Goal: Task Accomplishment & Management: Use online tool/utility

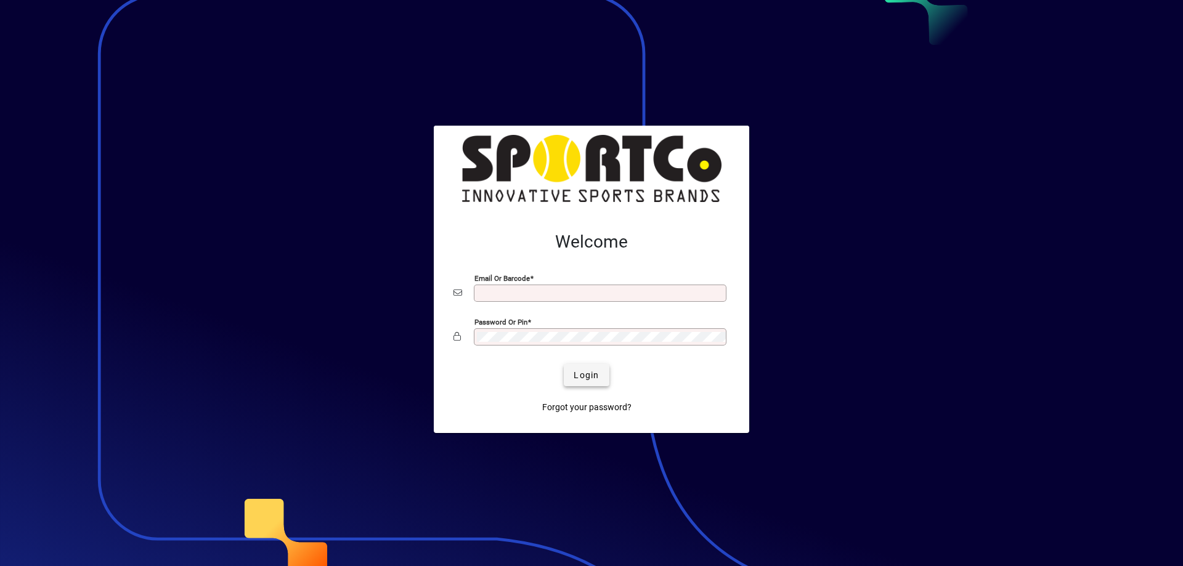
type input "**********"
click at [596, 370] on span "Login" at bounding box center [586, 375] width 25 height 13
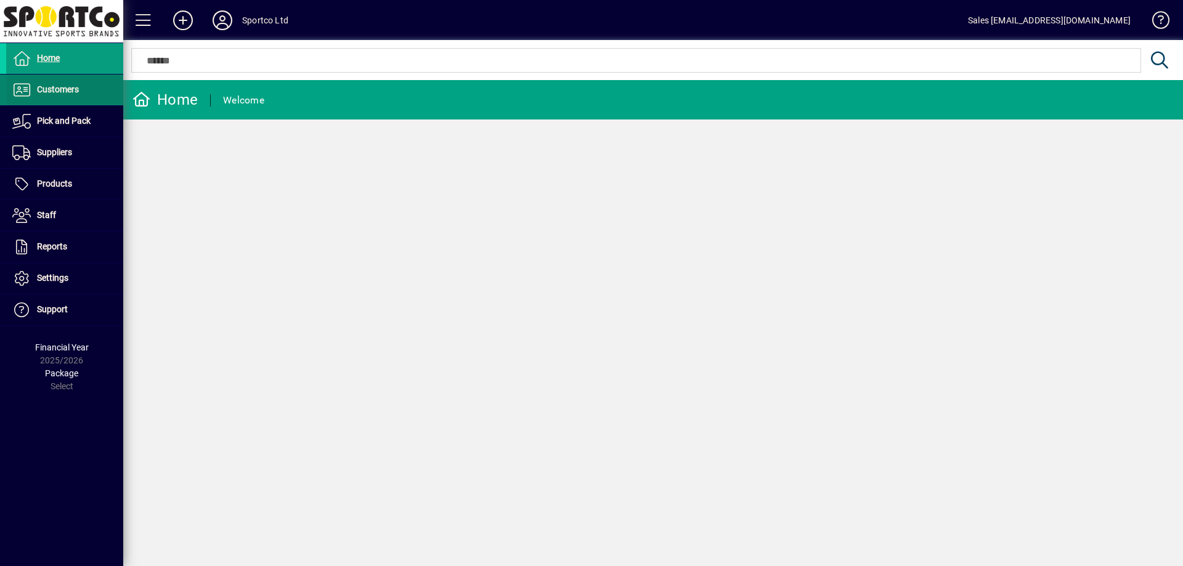
click at [68, 92] on span "Customers" at bounding box center [58, 89] width 42 height 10
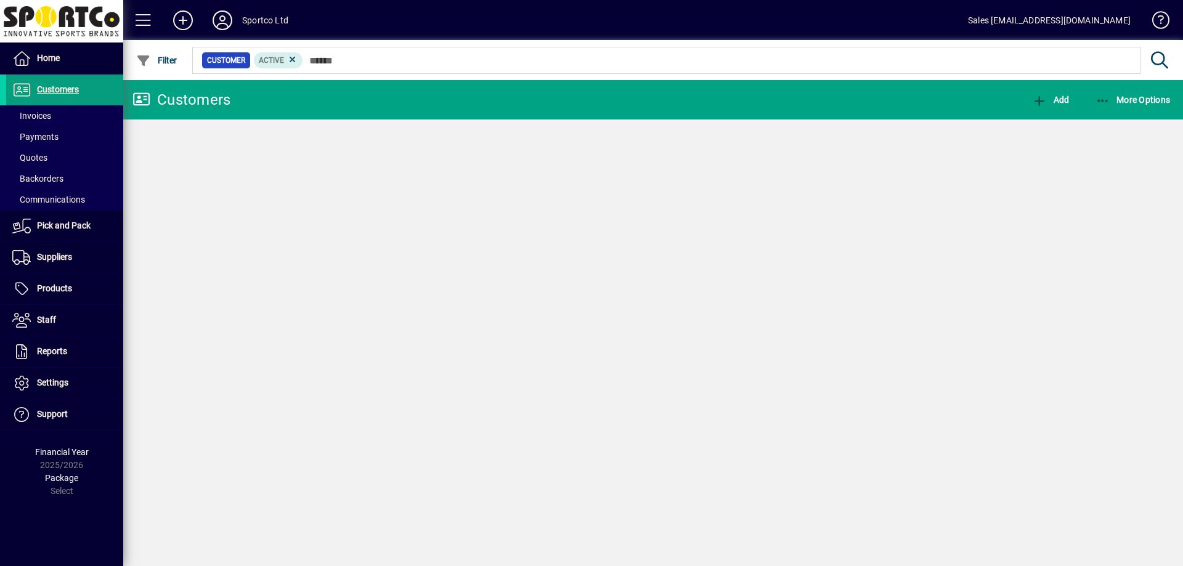
click at [39, 115] on span "Invoices" at bounding box center [31, 116] width 39 height 10
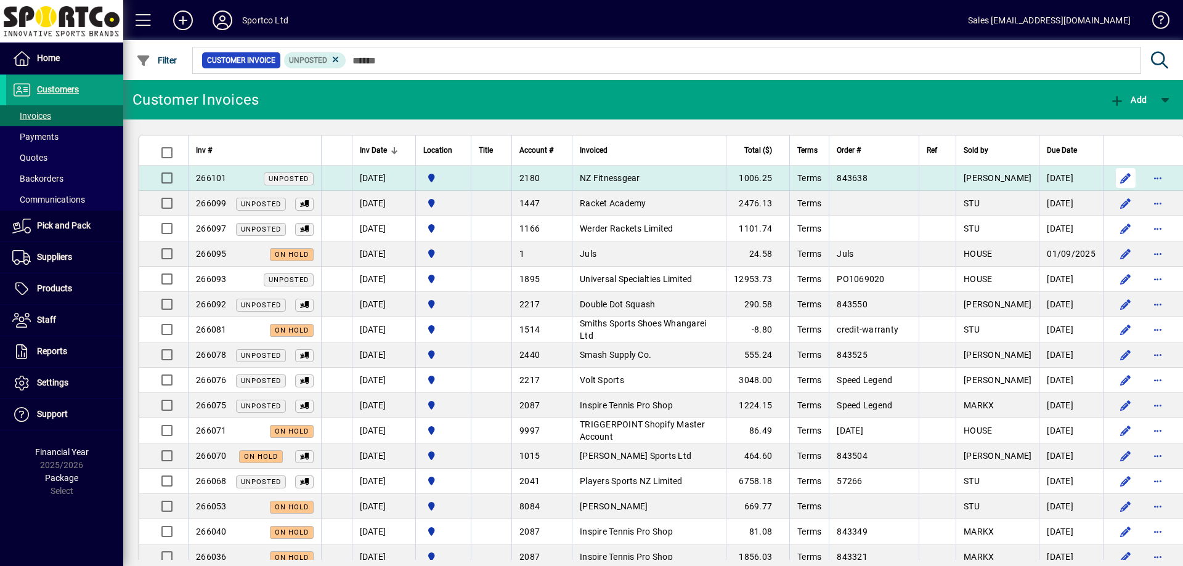
click at [1111, 180] on span "button" at bounding box center [1126, 178] width 30 height 30
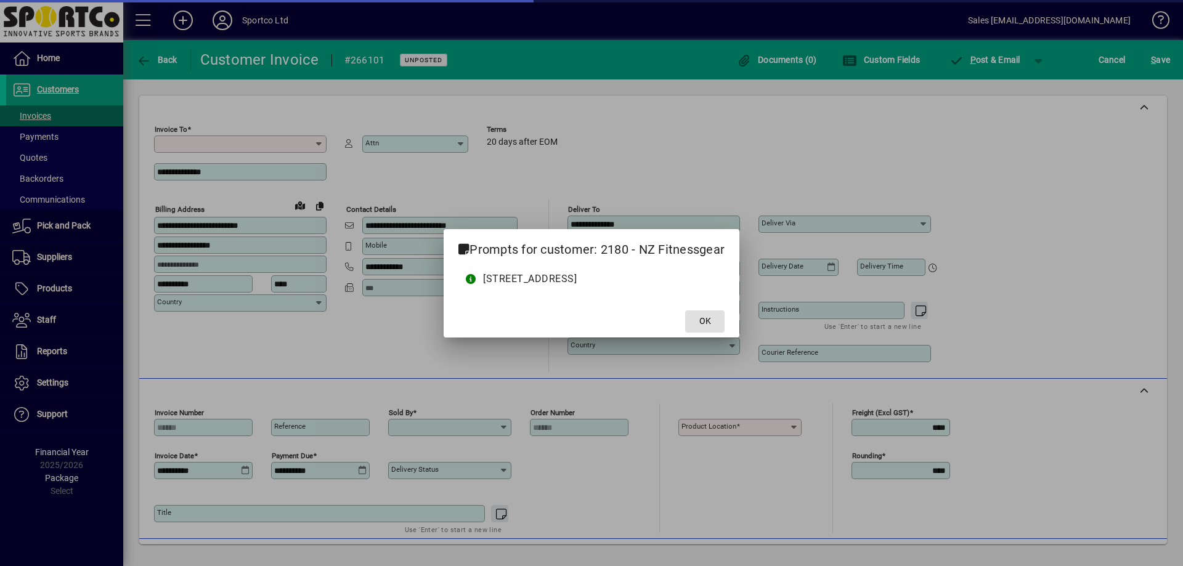
type input "**********"
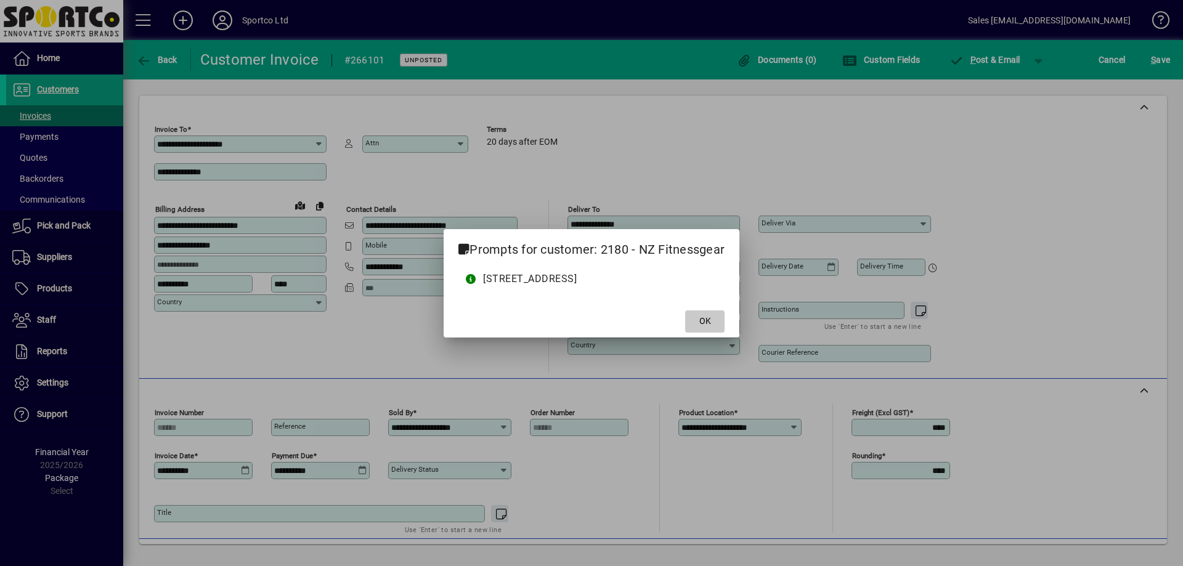
click at [725, 322] on span at bounding box center [704, 322] width 39 height 30
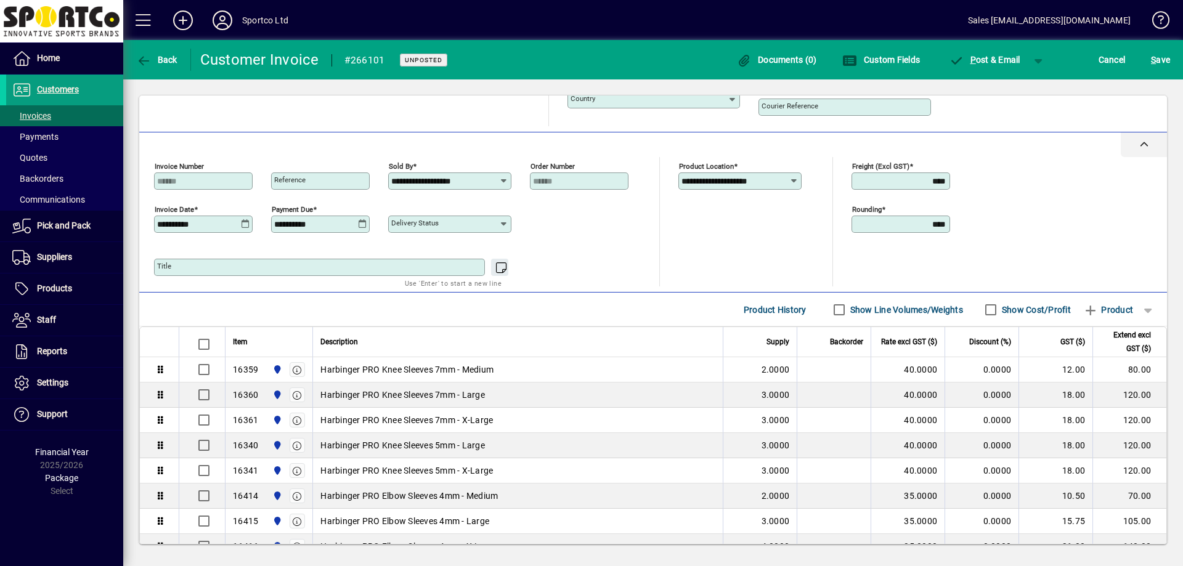
scroll to position [332, 0]
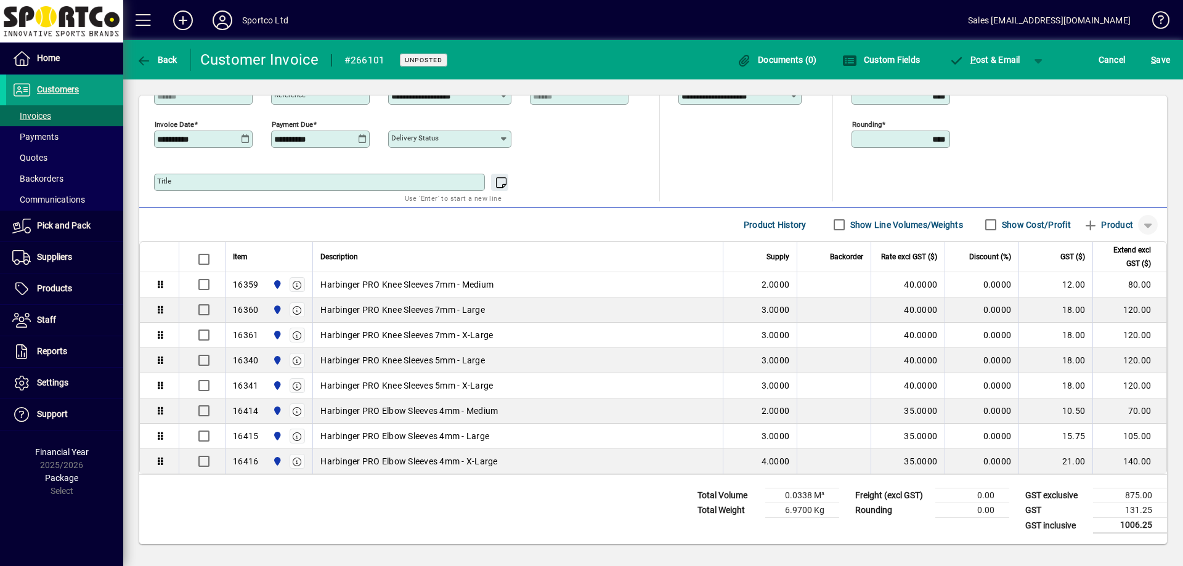
click at [1139, 219] on span "button" at bounding box center [1148, 225] width 30 height 30
click at [1109, 292] on span "button" at bounding box center [1106, 295] width 83 height 30
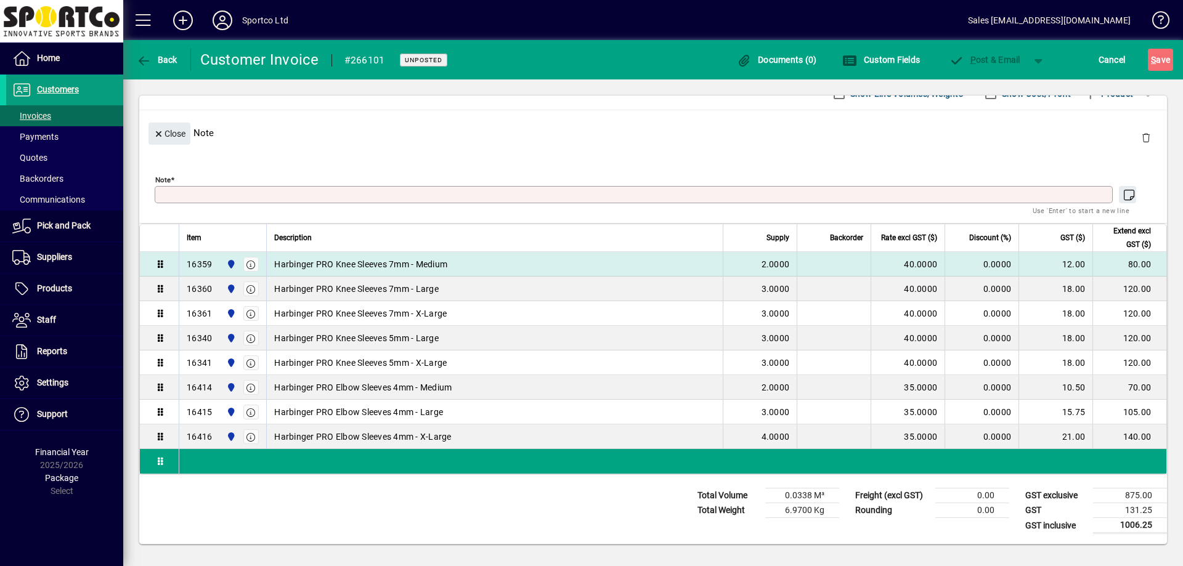
scroll to position [126, 0]
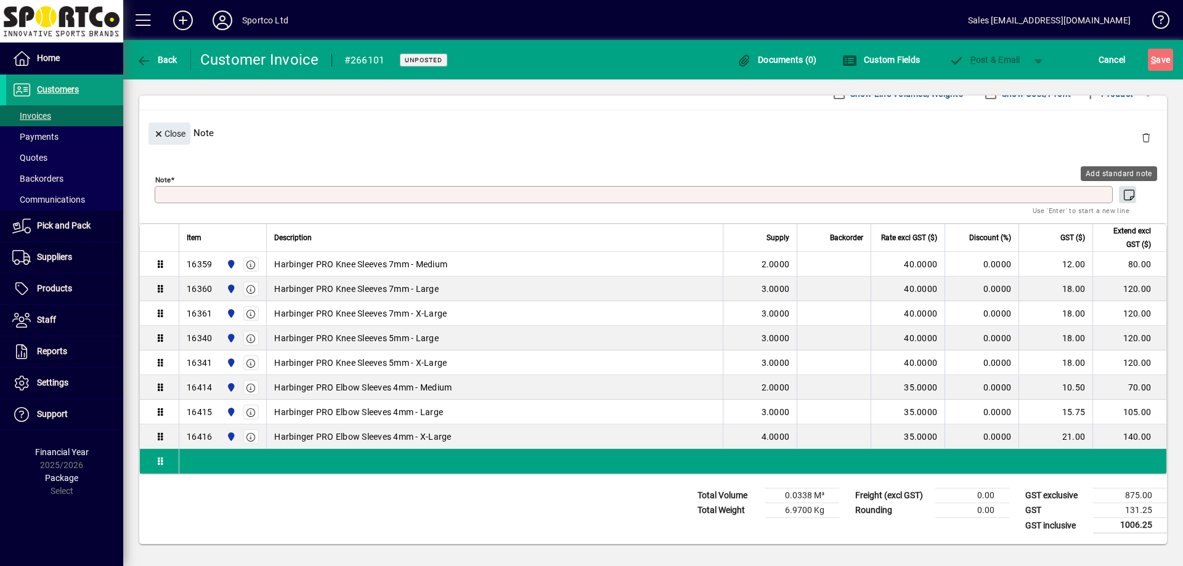
click at [1123, 190] on icon "button" at bounding box center [1129, 195] width 15 height 12
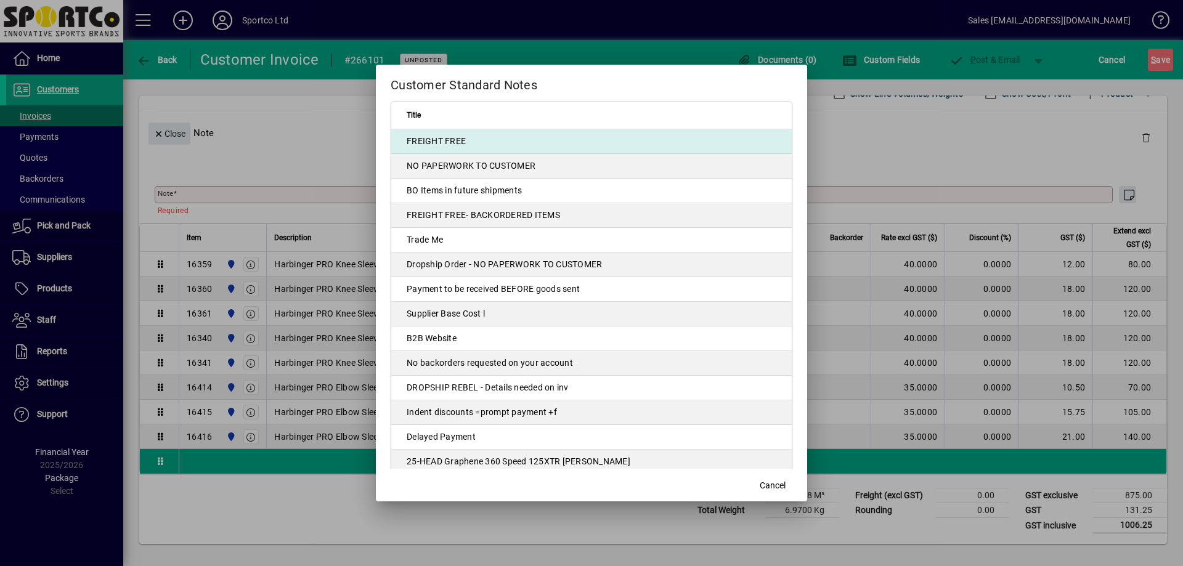
click at [502, 135] on td "FREIGHT FREE" at bounding box center [591, 141] width 401 height 25
type textarea "**********"
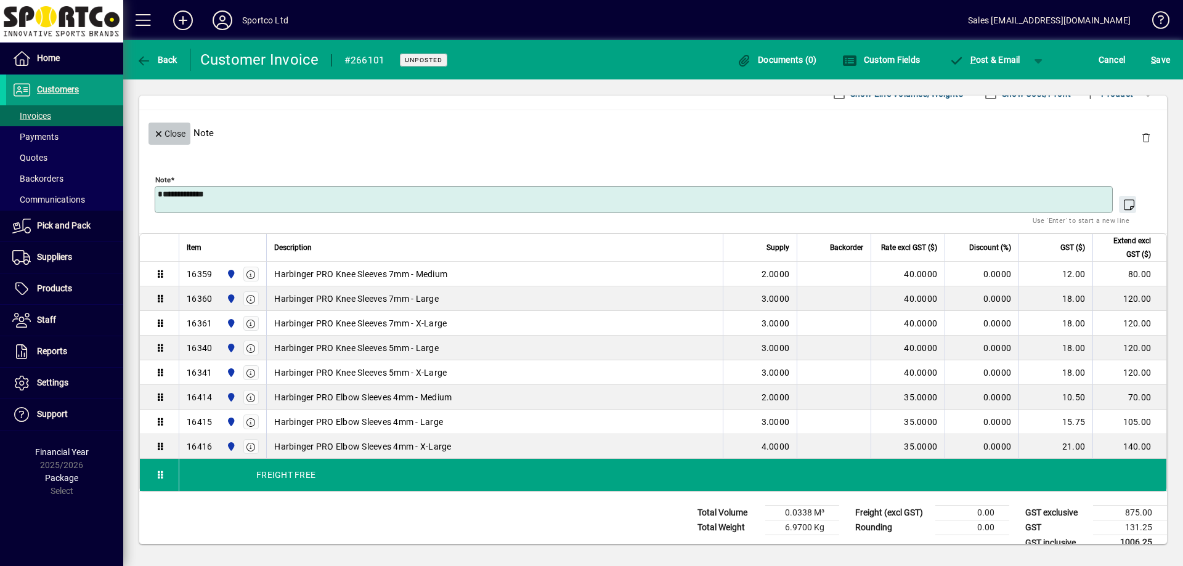
click at [168, 128] on span "Close" at bounding box center [169, 134] width 32 height 20
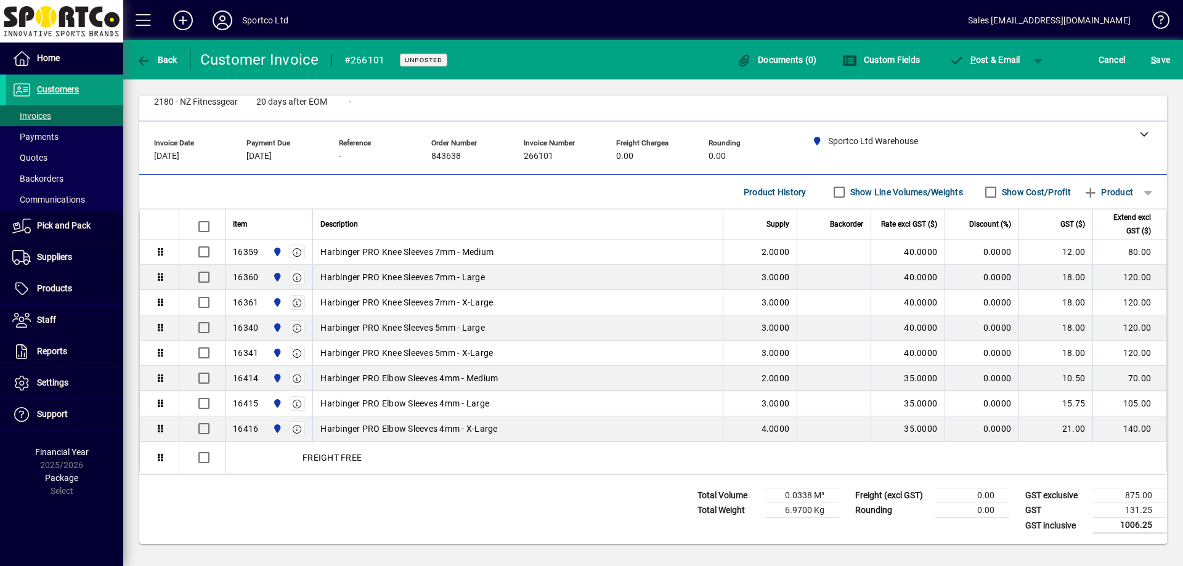
scroll to position [28, 0]
click at [1155, 59] on span "S" at bounding box center [1153, 60] width 5 height 10
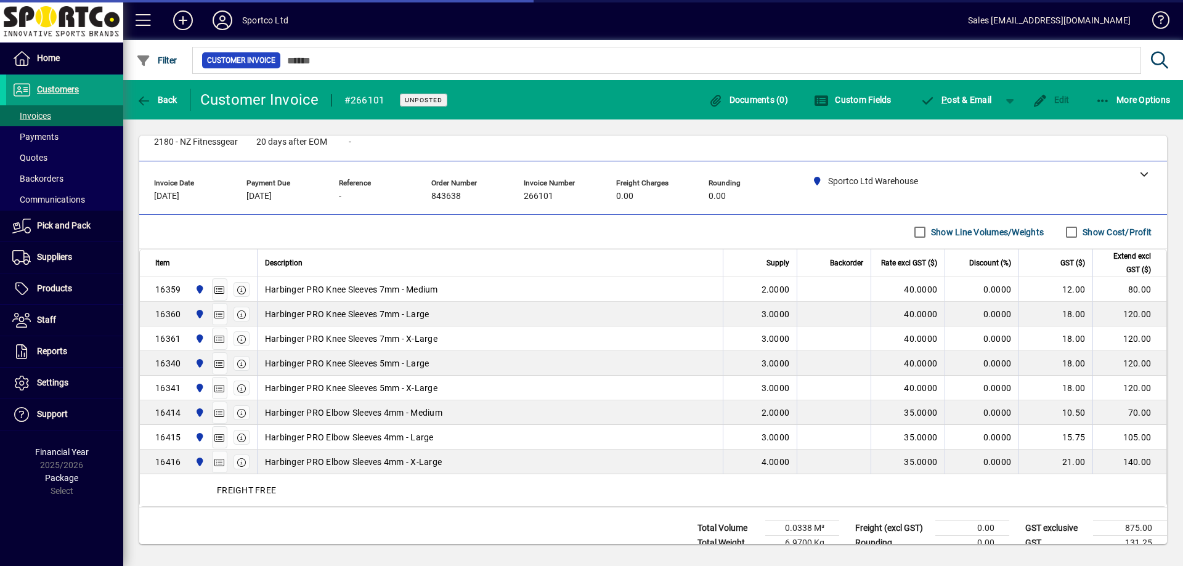
scroll to position [60, 0]
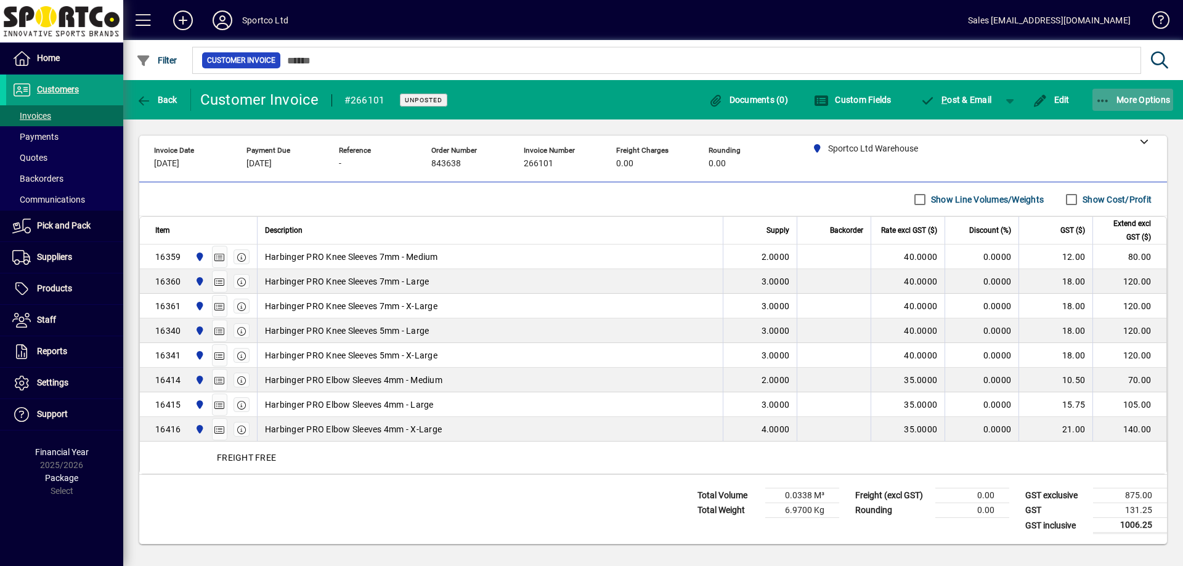
click at [1102, 96] on icon "button" at bounding box center [1103, 101] width 15 height 12
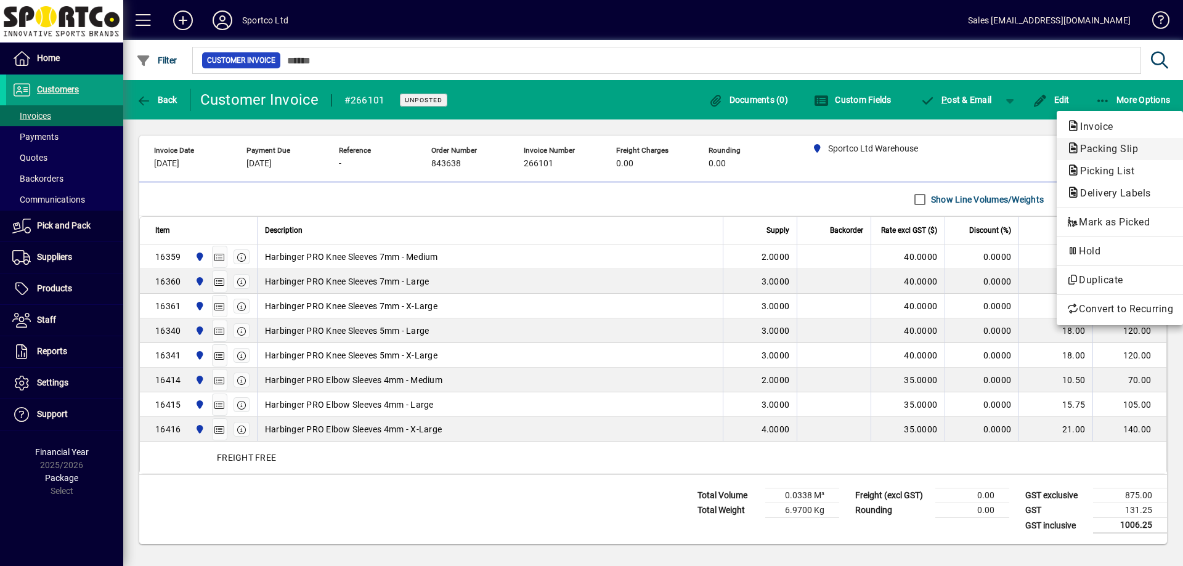
click at [1125, 149] on span "Packing Slip" at bounding box center [1106, 149] width 78 height 12
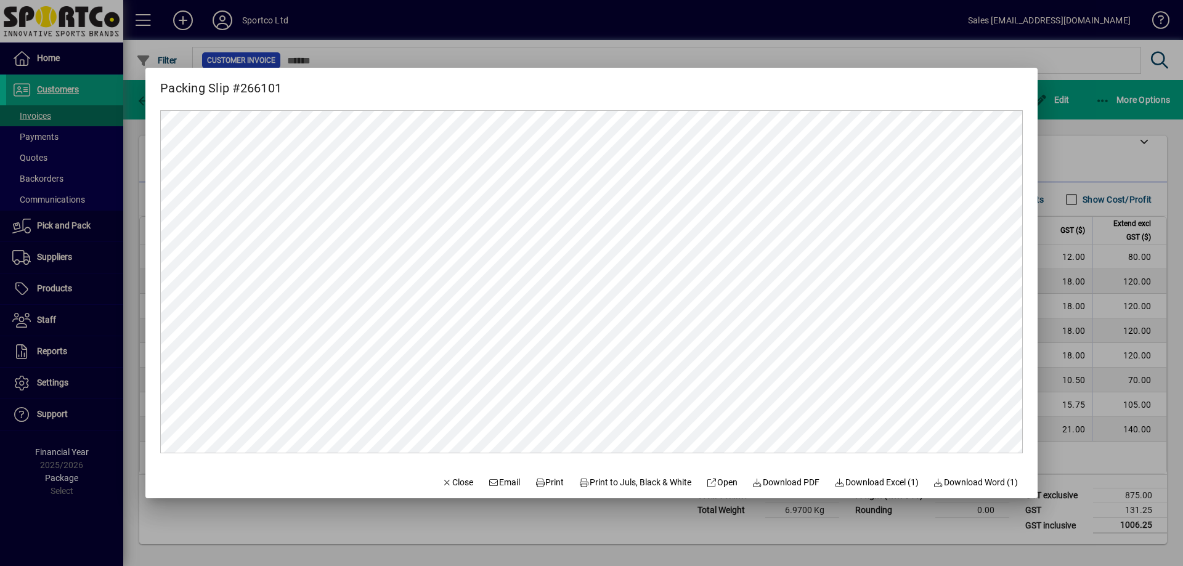
scroll to position [0, 0]
click at [540, 482] on span "Print" at bounding box center [550, 482] width 30 height 13
click at [460, 481] on span "button" at bounding box center [458, 483] width 42 height 30
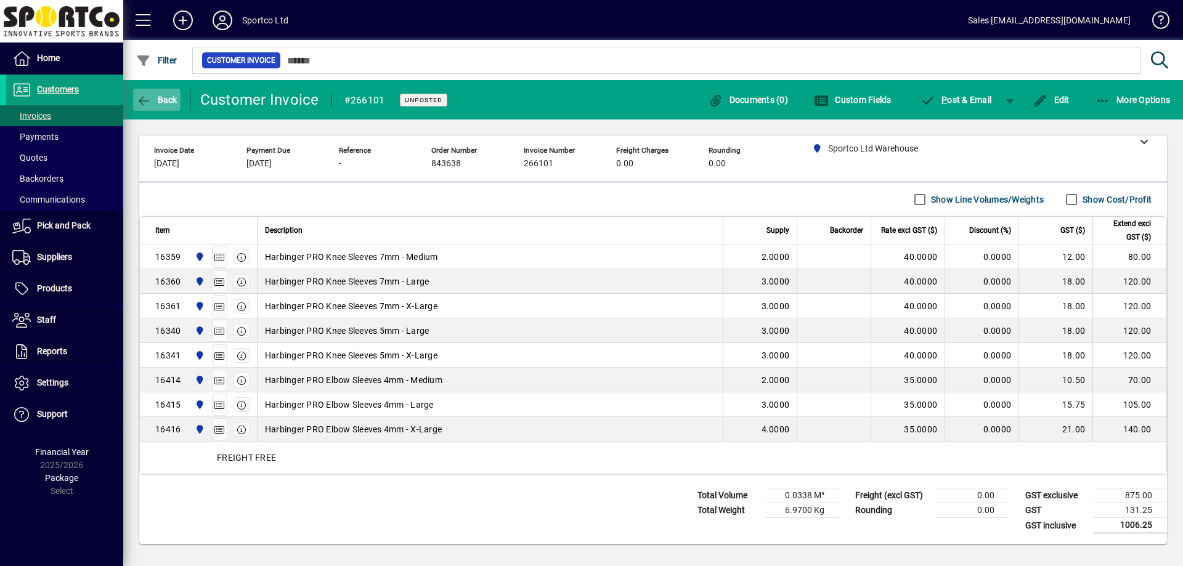
click at [165, 97] on span "Back" at bounding box center [156, 100] width 41 height 10
